Goal: Task Accomplishment & Management: Use online tool/utility

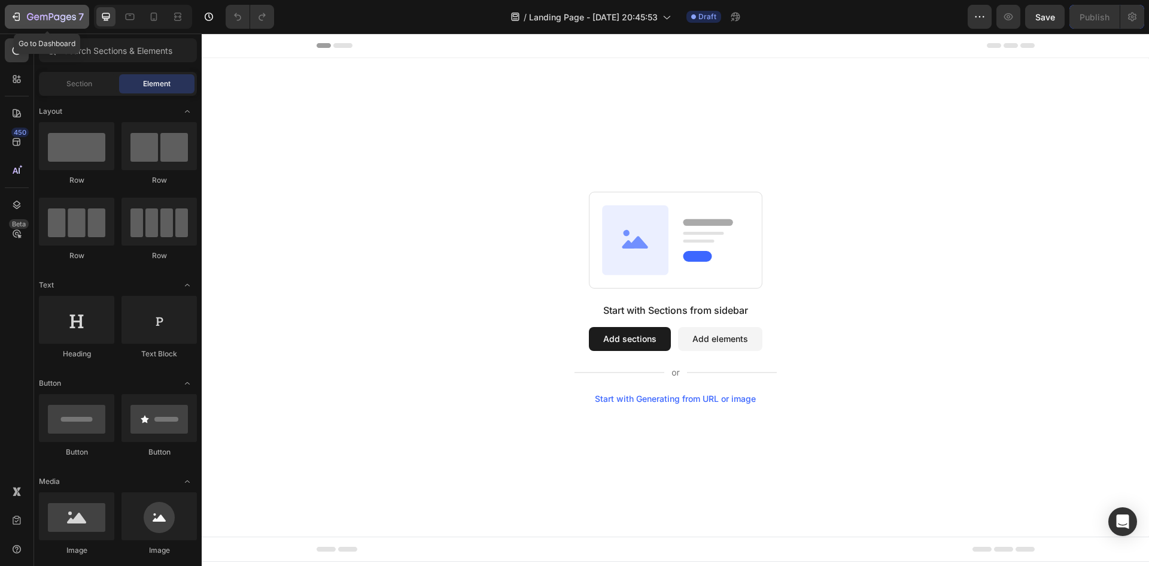
click at [8, 10] on button "7" at bounding box center [47, 17] width 84 height 24
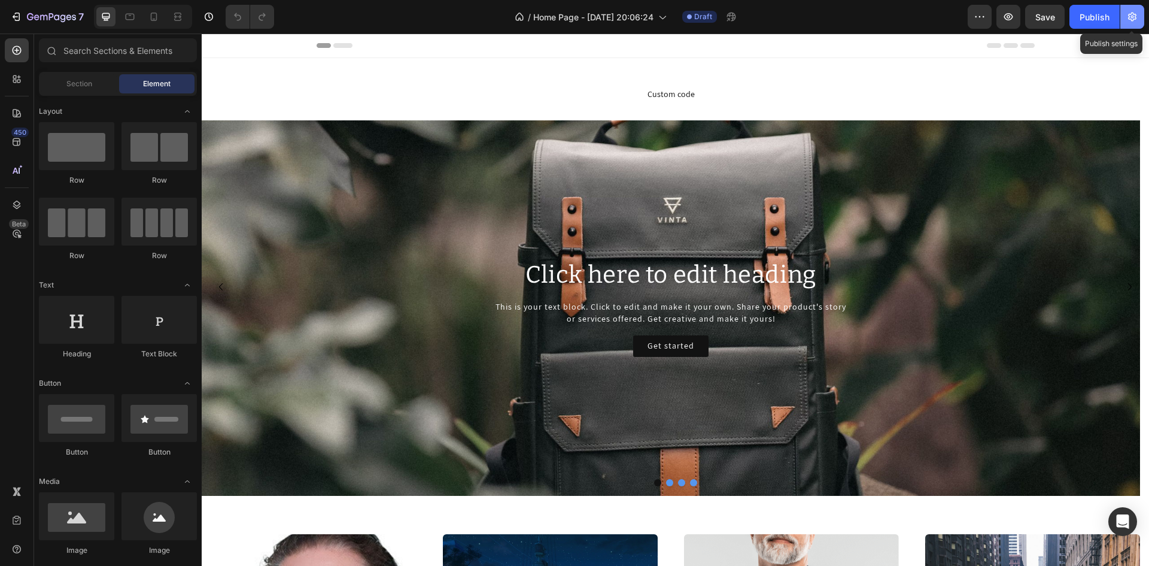
drag, startPoint x: 1136, startPoint y: 22, endPoint x: 846, endPoint y: 52, distance: 292.4
click at [1136, 22] on icon "button" at bounding box center [1132, 17] width 12 height 12
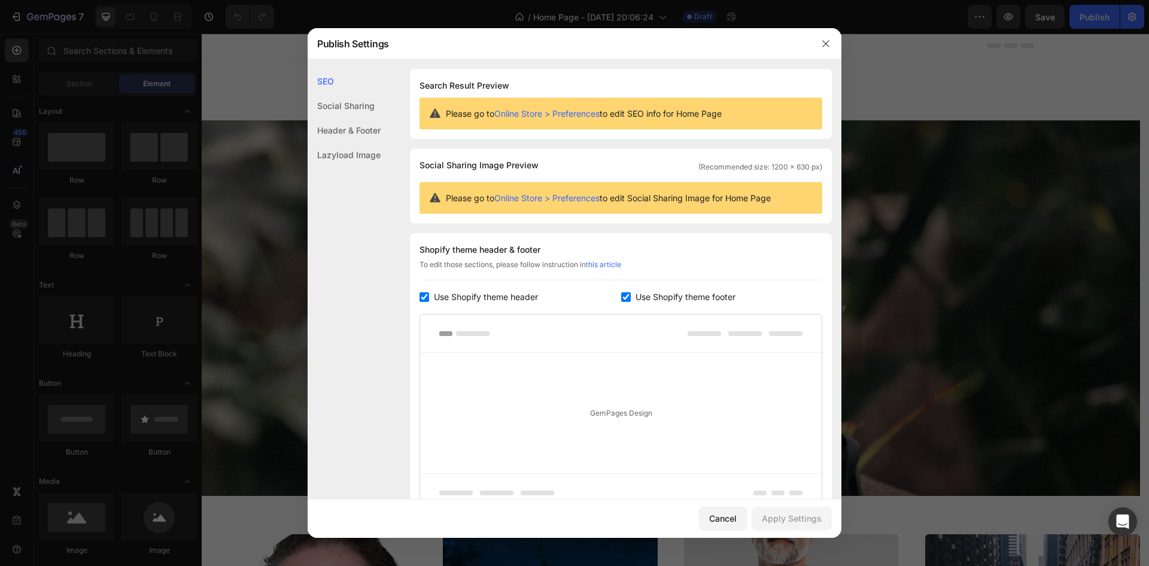
click at [426, 297] on input "checkbox" at bounding box center [425, 297] width 10 height 10
checkbox input "false"
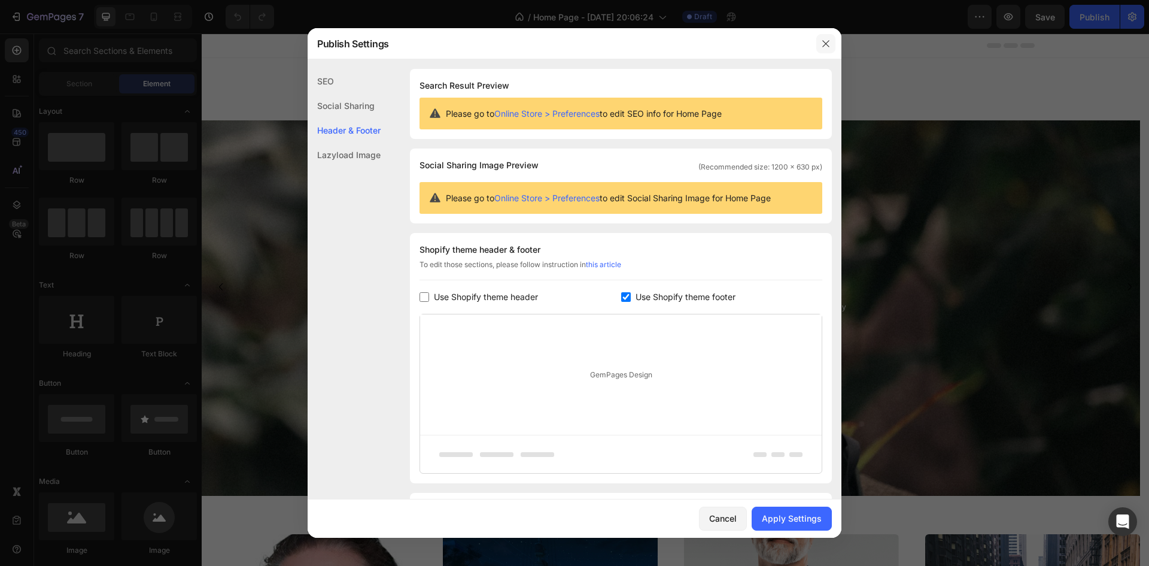
click at [826, 42] on icon "button" at bounding box center [826, 44] width 10 height 10
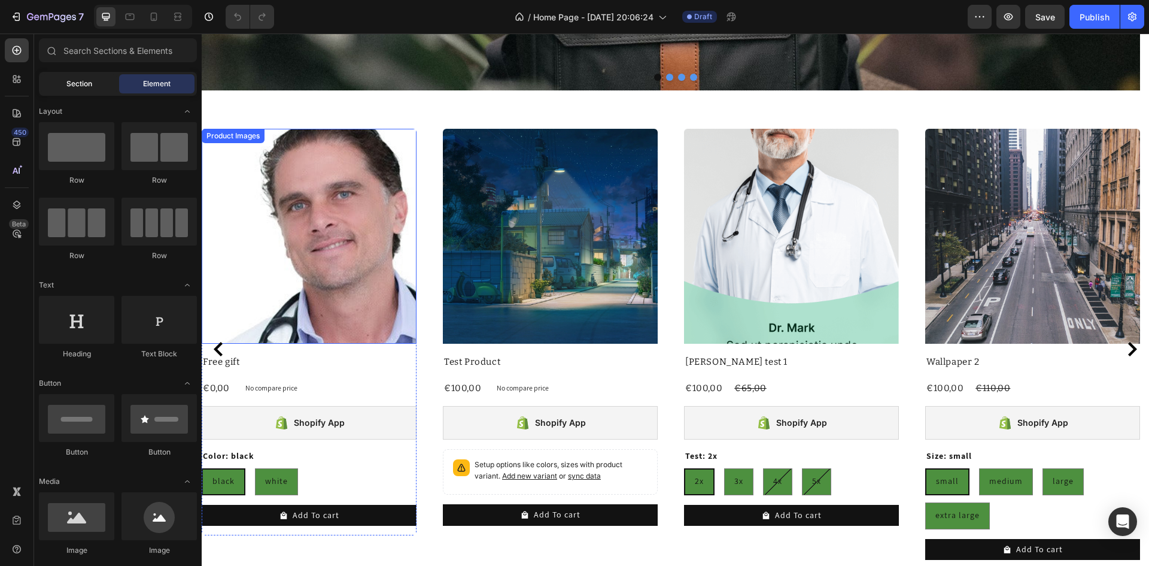
scroll to position [479, 0]
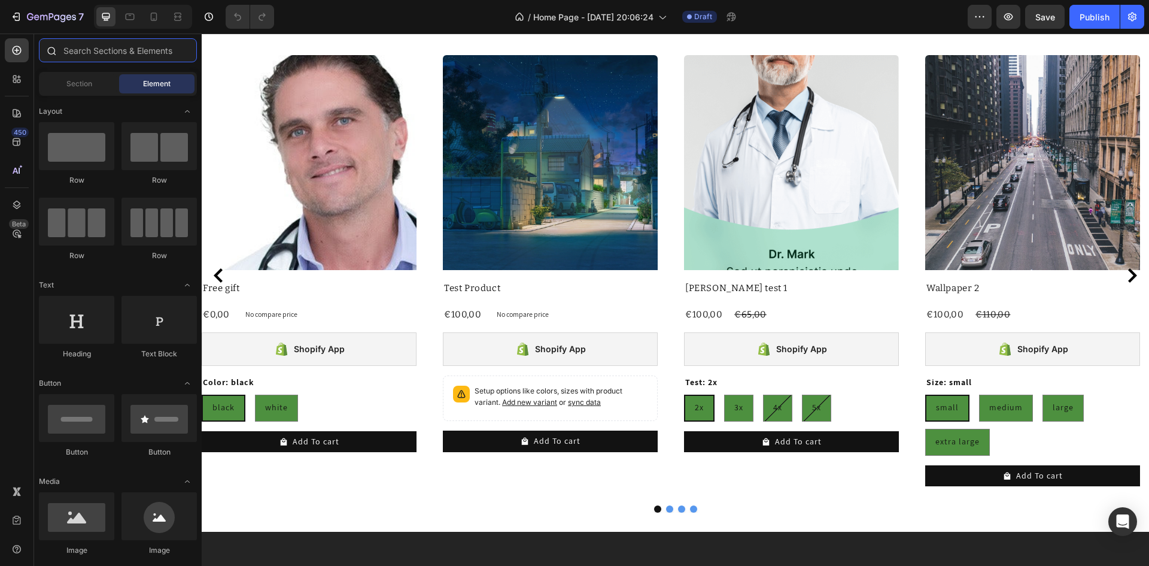
click at [77, 49] on input "text" at bounding box center [118, 50] width 158 height 24
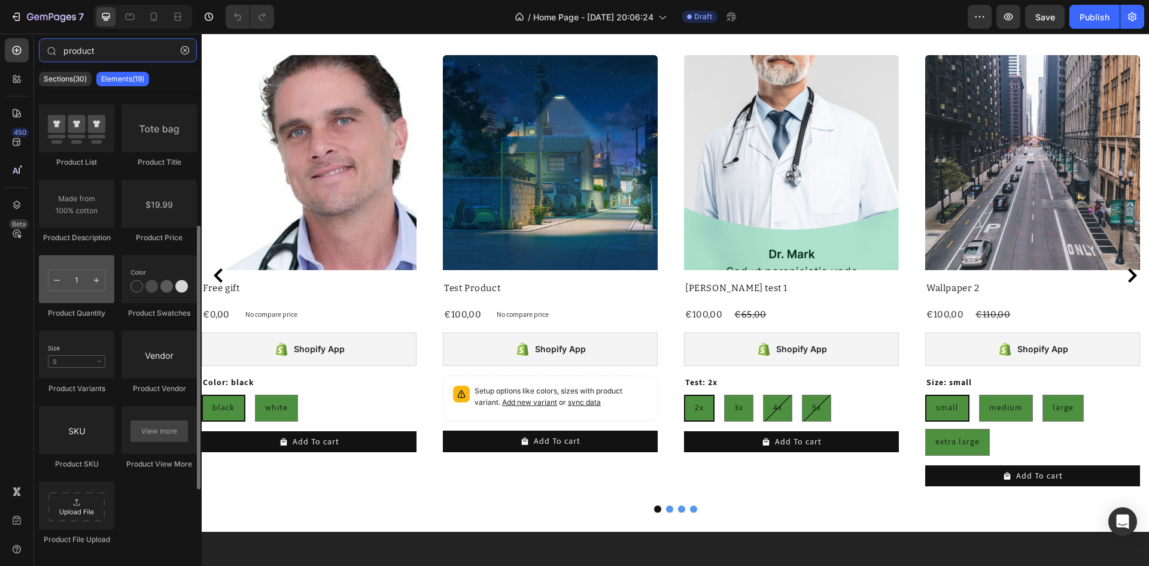
scroll to position [359, 0]
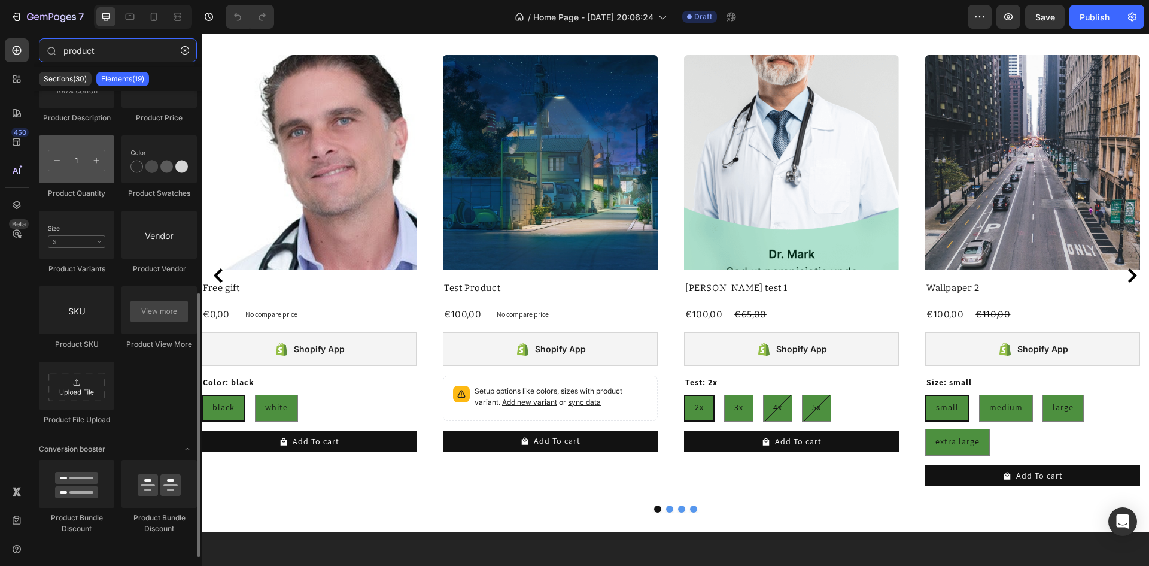
type input "product"
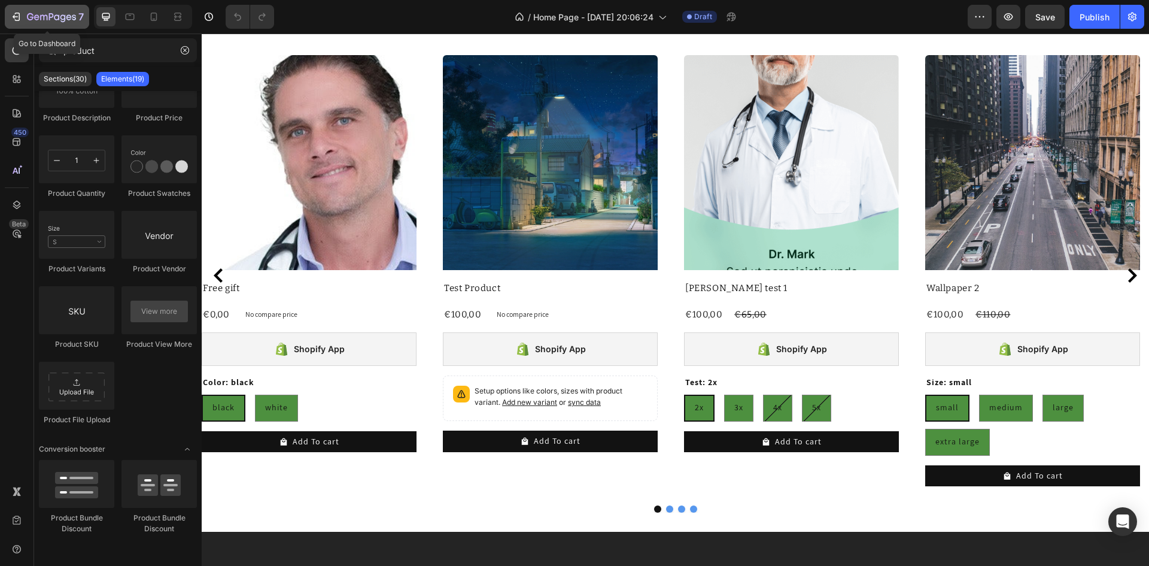
click at [19, 16] on icon "button" at bounding box center [16, 17] width 12 height 12
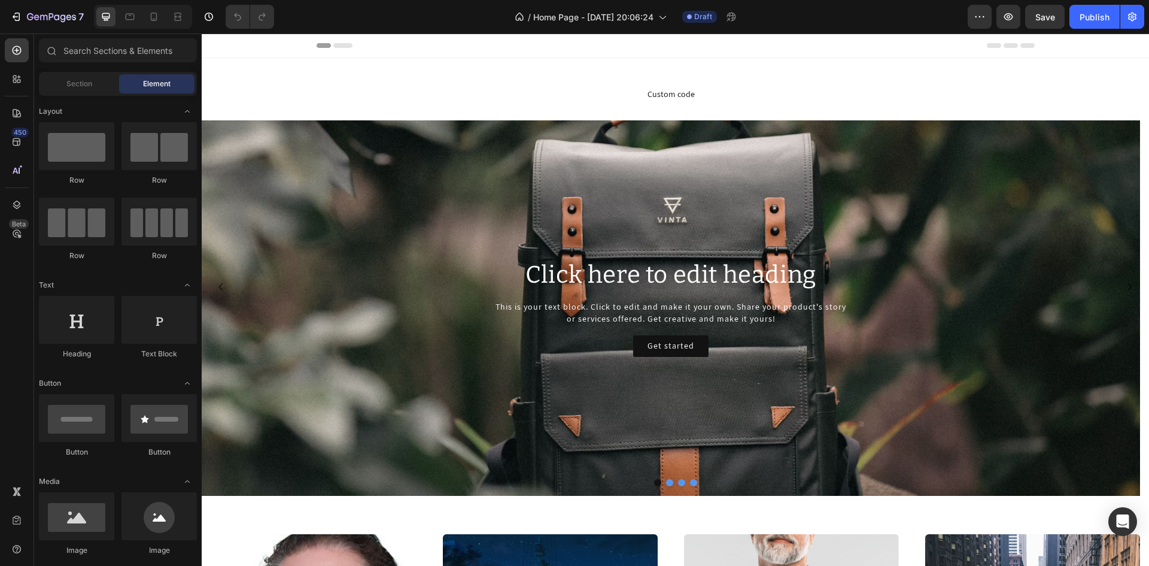
click at [13, 139] on icon at bounding box center [17, 142] width 8 height 8
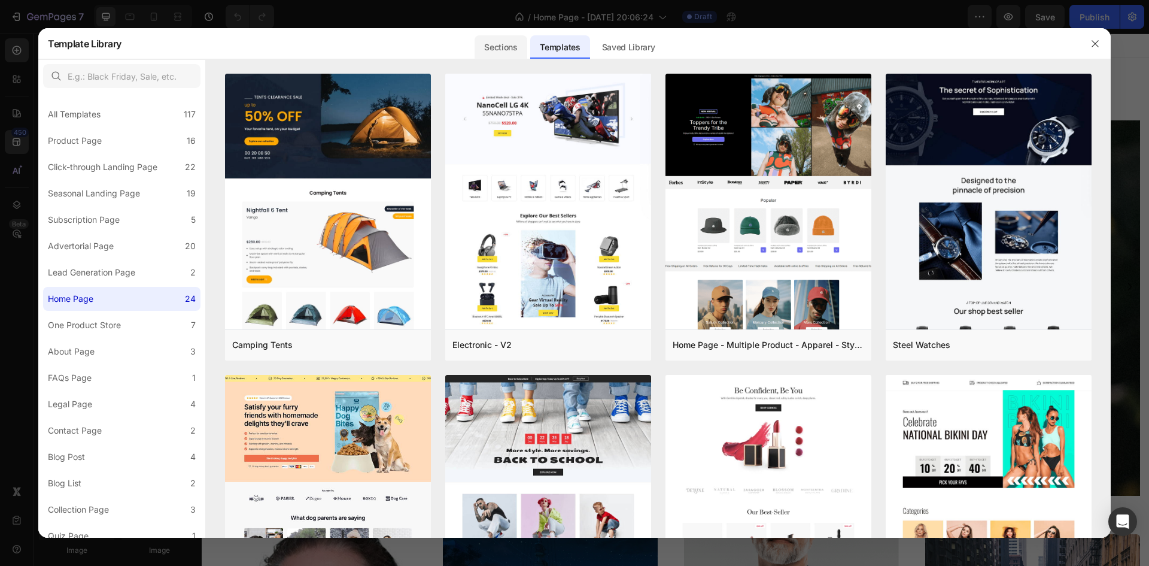
click at [501, 47] on div "Sections" at bounding box center [501, 47] width 52 height 24
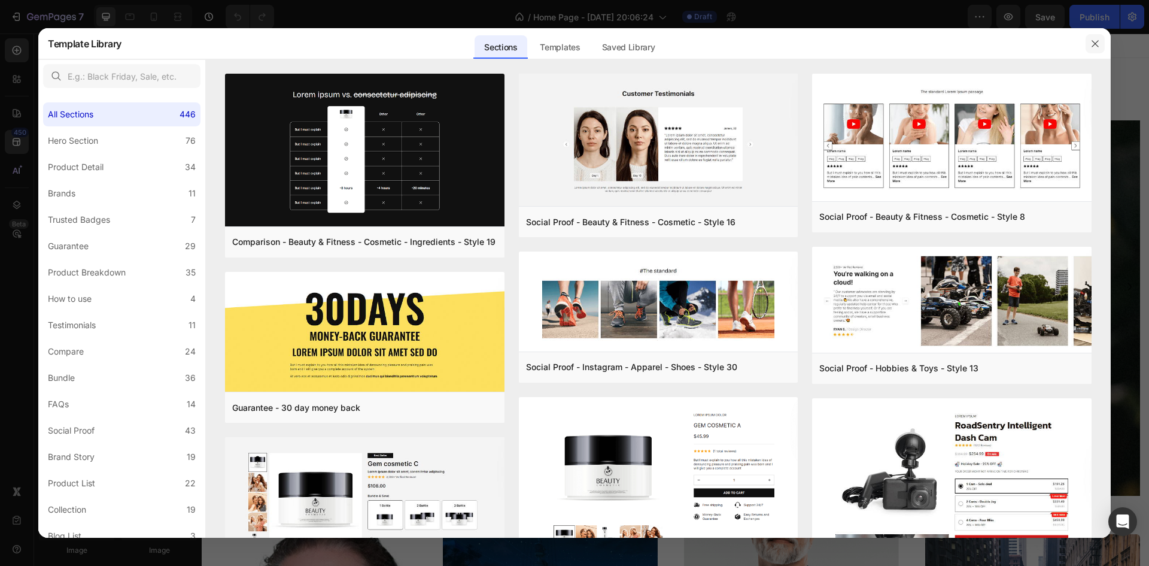
click at [1095, 40] on icon "button" at bounding box center [1095, 44] width 10 height 10
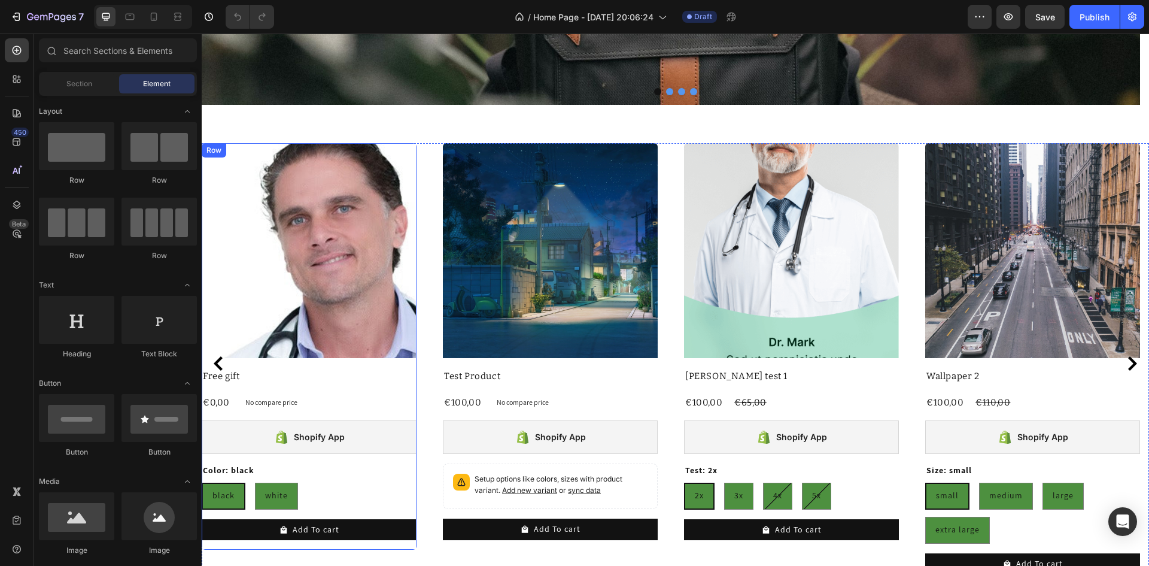
scroll to position [479, 0]
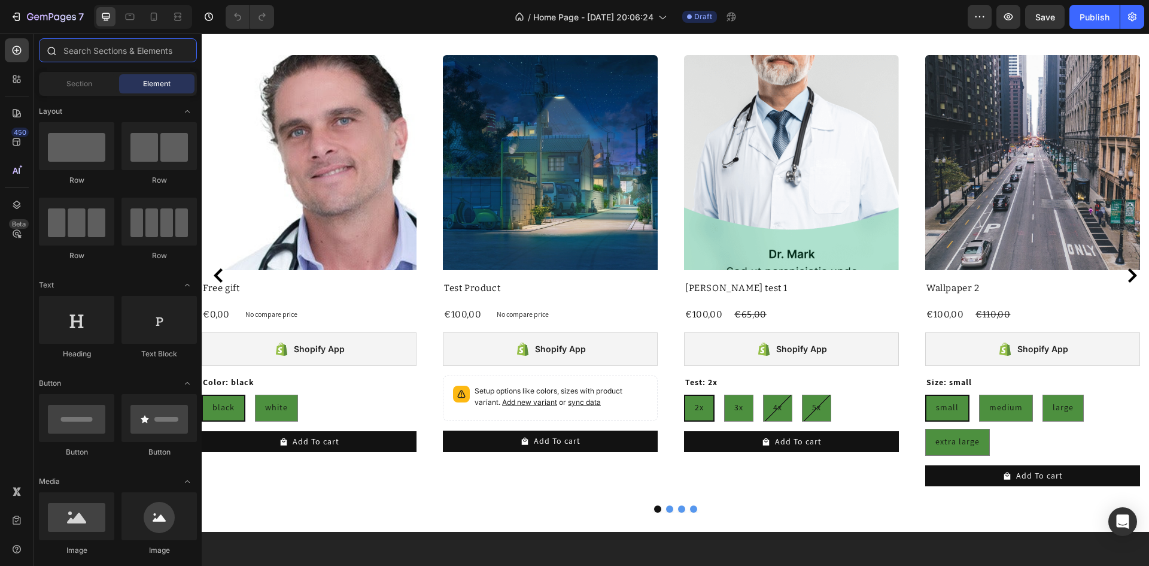
click at [72, 42] on input "text" at bounding box center [118, 50] width 158 height 24
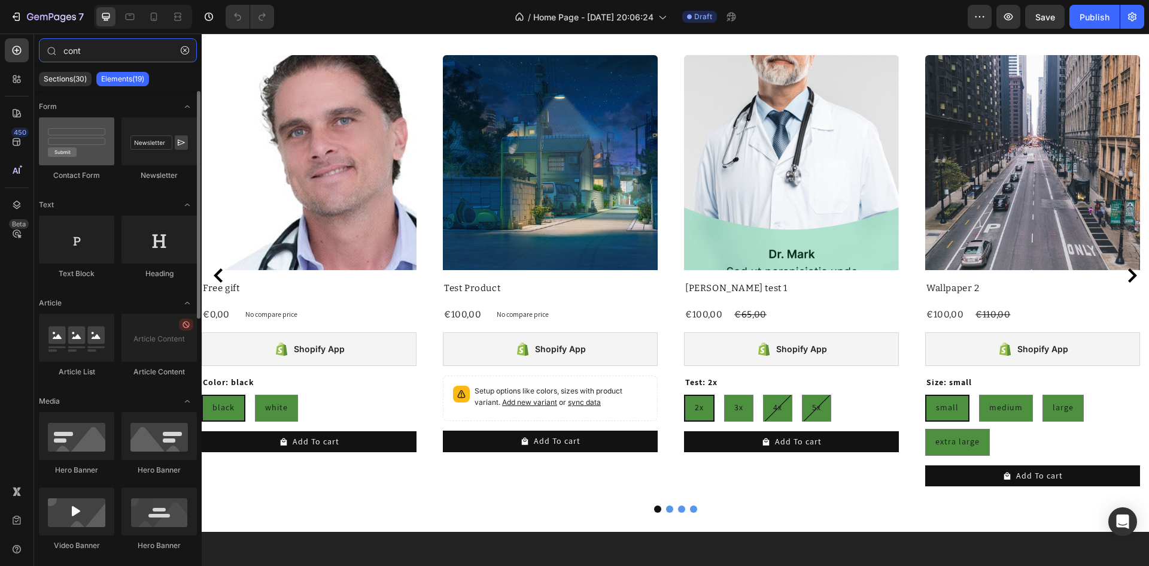
type input "cont"
drag, startPoint x: 72, startPoint y: 148, endPoint x: 90, endPoint y: 111, distance: 41.0
click at [88, 102] on div "Form Contact Form Newsletter Text Text Block Heading Article Article List Artic…" at bounding box center [118, 569] width 168 height 956
drag, startPoint x: 181, startPoint y: 199, endPoint x: 96, endPoint y: 110, distance: 123.6
click at [96, 110] on div "Form Contact Form Newsletter Text Text Block Heading Article Article List Artic…" at bounding box center [118, 569] width 168 height 956
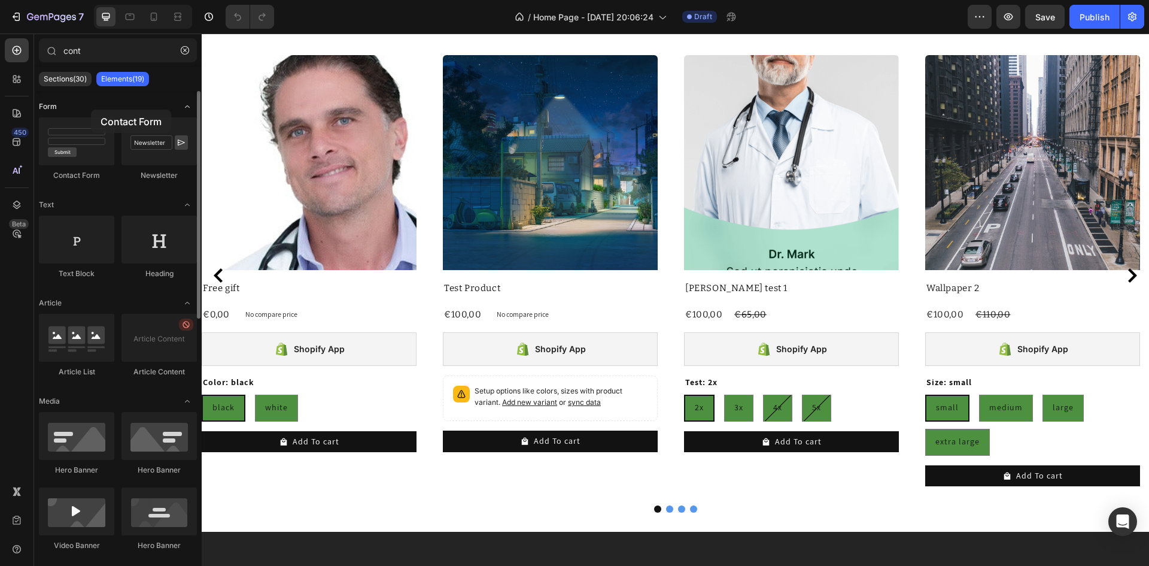
drag, startPoint x: 93, startPoint y: 156, endPoint x: 91, endPoint y: 110, distance: 46.1
click at [91, 110] on div "Form Contact Form Newsletter Text Text Block Heading Article Article List Artic…" at bounding box center [118, 569] width 168 height 956
